Goal: Transaction & Acquisition: Purchase product/service

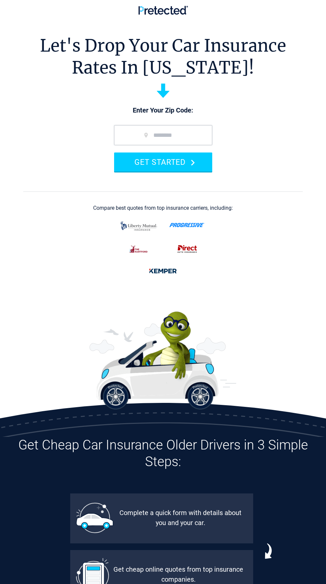
click at [195, 135] on input "zip code" at bounding box center [163, 135] width 98 height 20
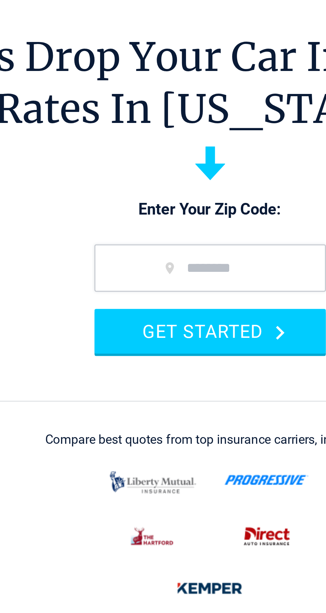
type input "*****"
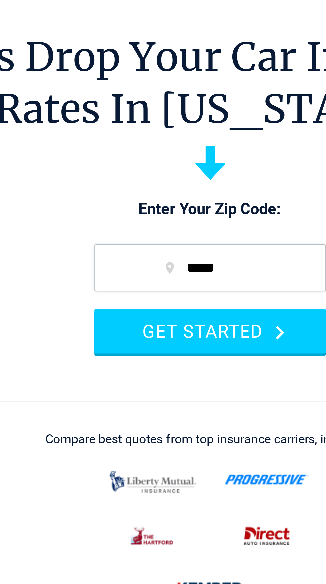
click at [176, 166] on button "GET STARTED" at bounding box center [163, 162] width 98 height 19
